Goal: Understand process/instructions

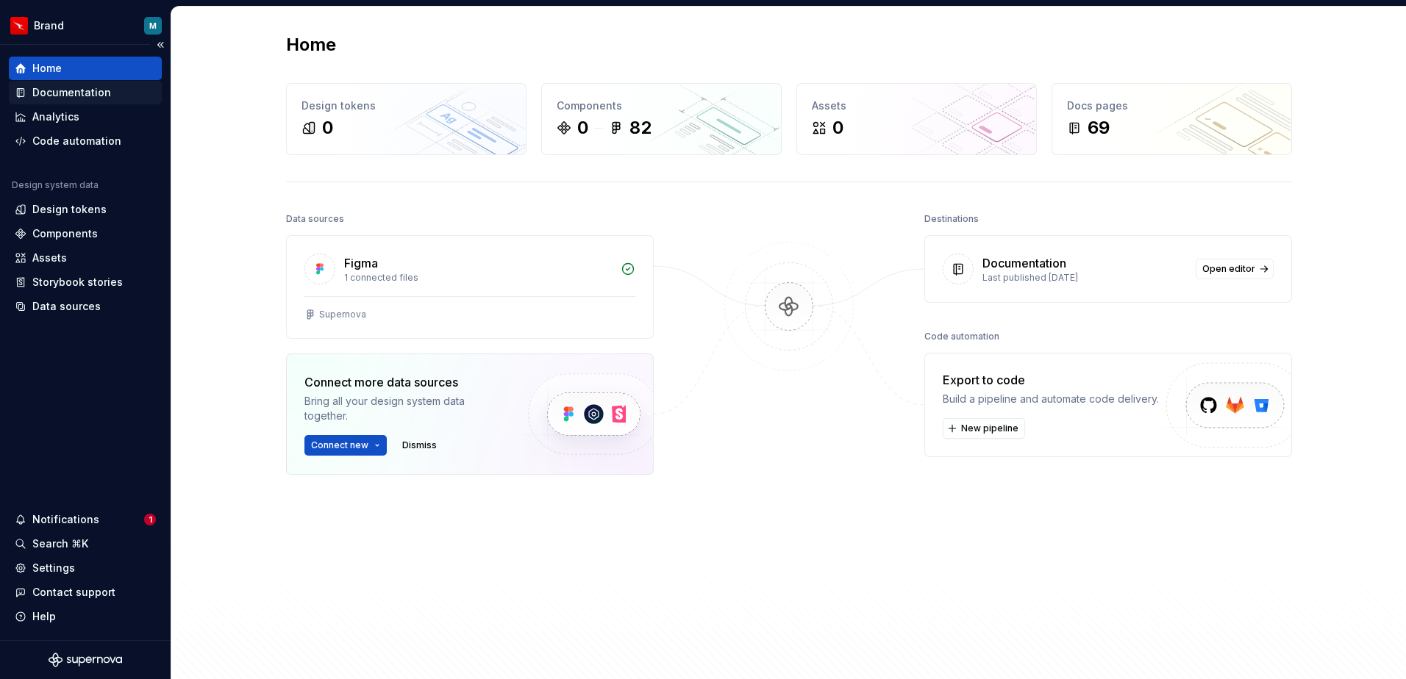
click at [76, 89] on div "Documentation" at bounding box center [71, 92] width 79 height 15
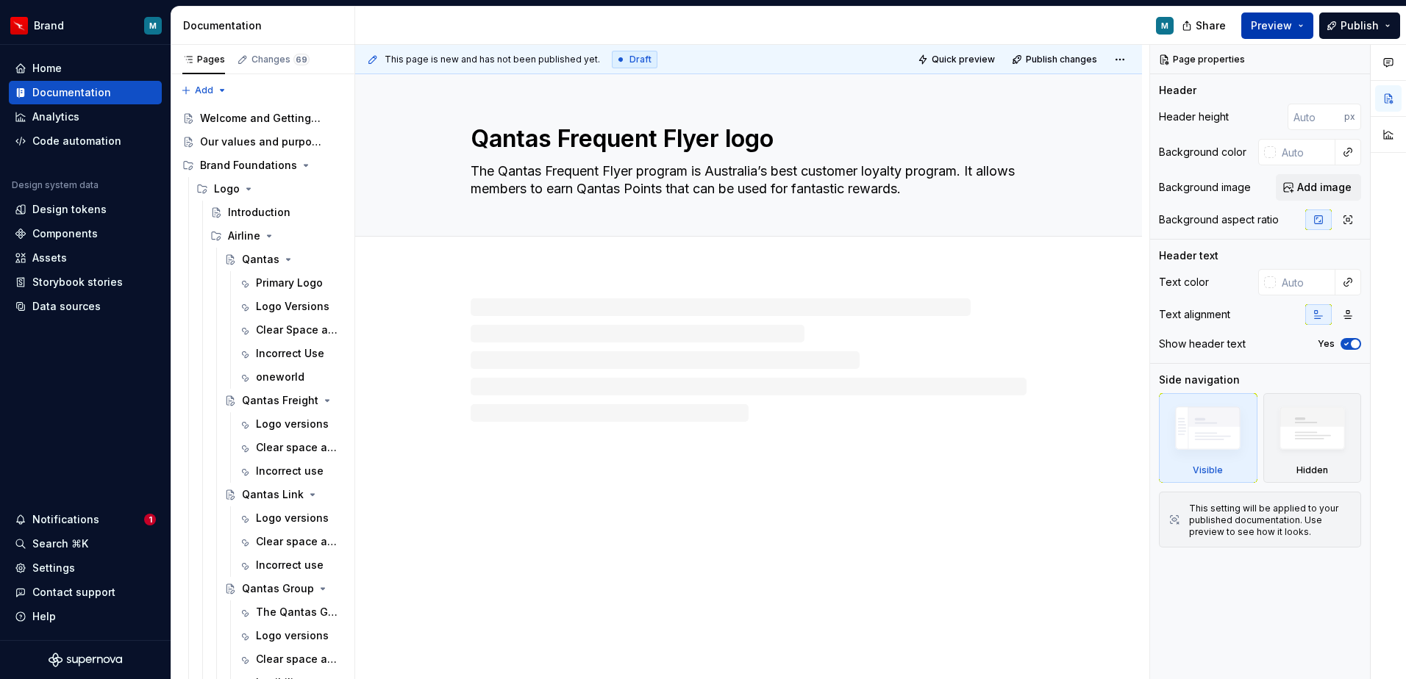
click at [1298, 26] on button "Preview" at bounding box center [1277, 26] width 72 height 26
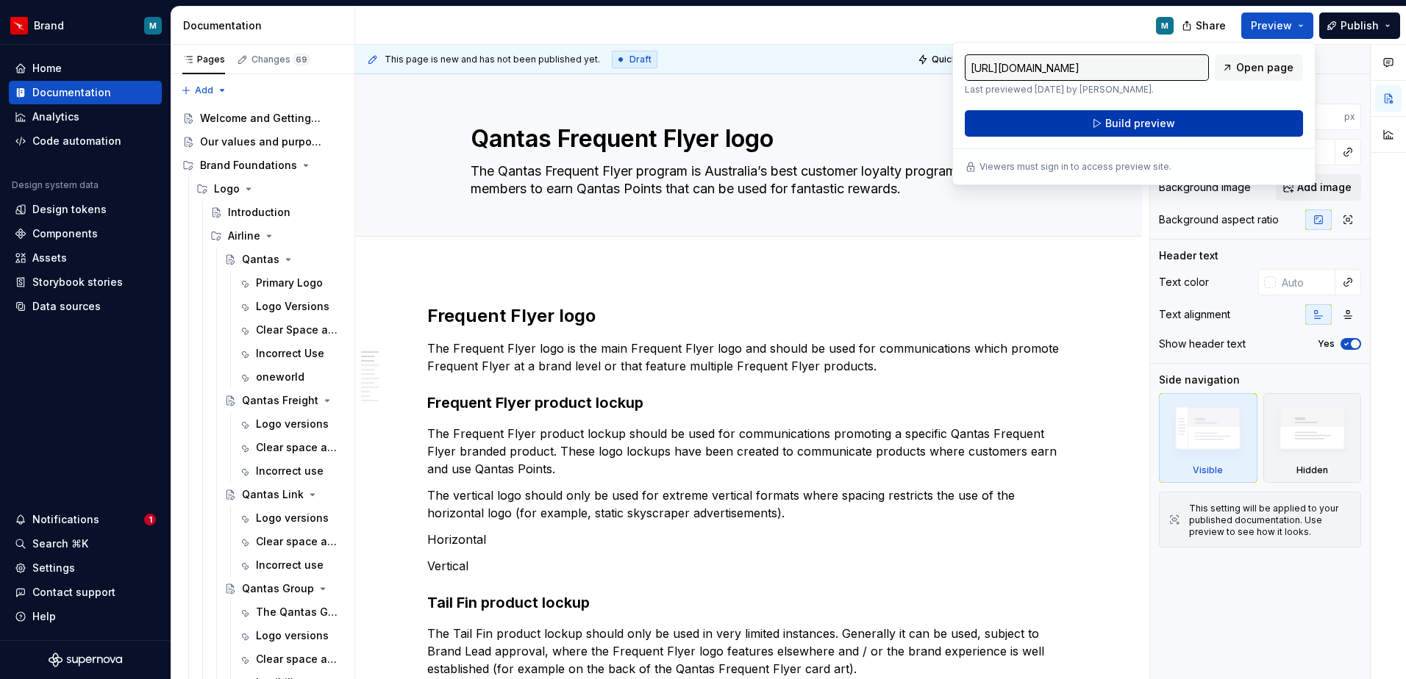
click at [1112, 120] on span "Build preview" at bounding box center [1140, 123] width 70 height 15
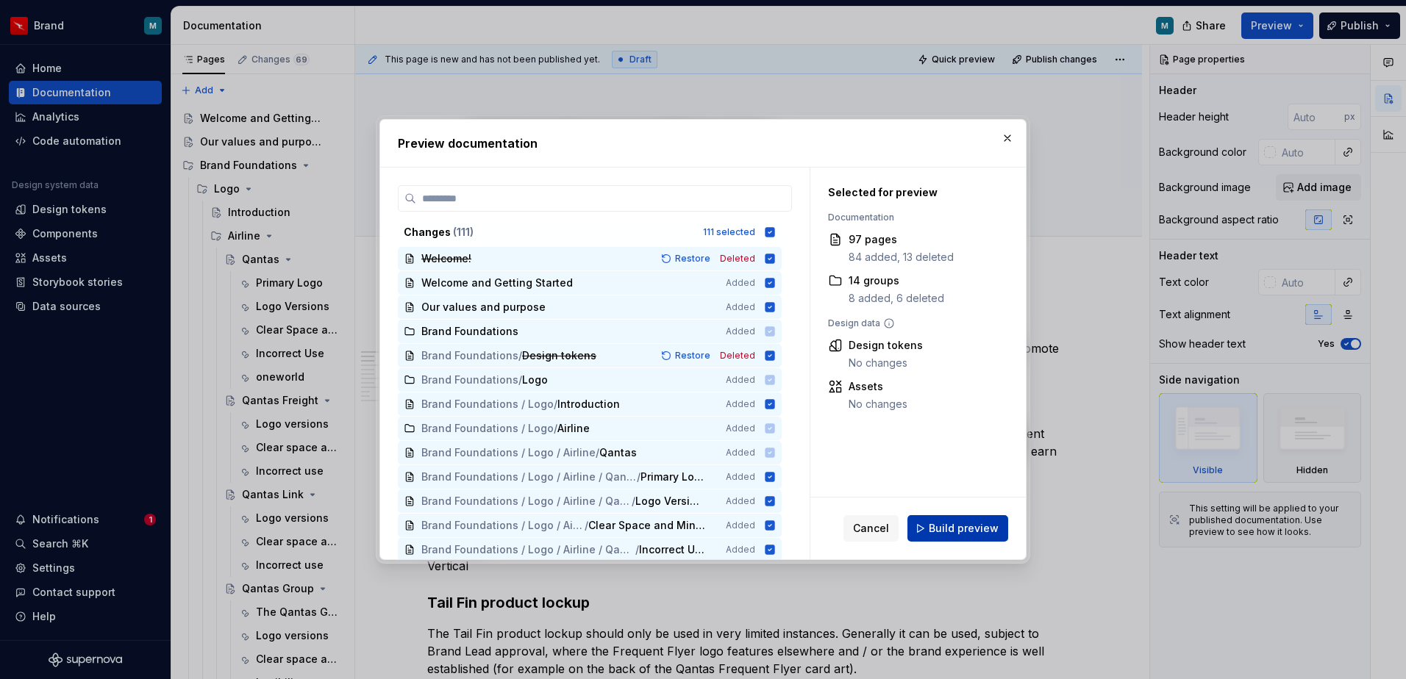
click at [944, 531] on span "Build preview" at bounding box center [964, 528] width 70 height 15
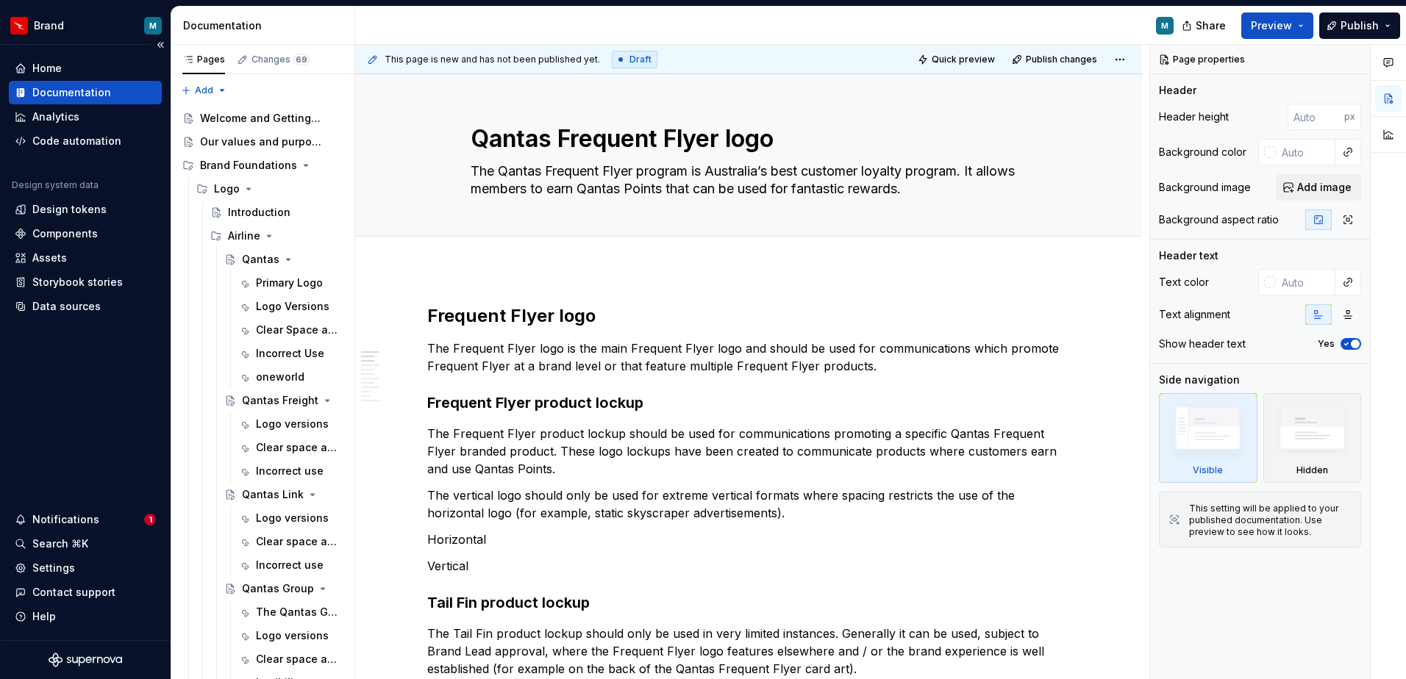
type textarea "*"
